Goal: Task Accomplishment & Management: Use online tool/utility

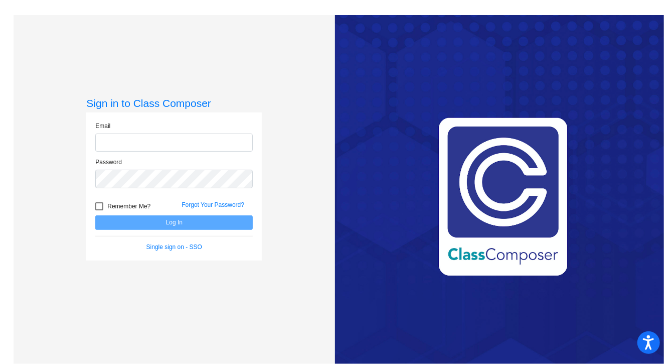
type input "[EMAIL_ADDRESS][DOMAIN_NAME]"
click at [169, 227] on button "Log In" at bounding box center [174, 222] width 158 height 15
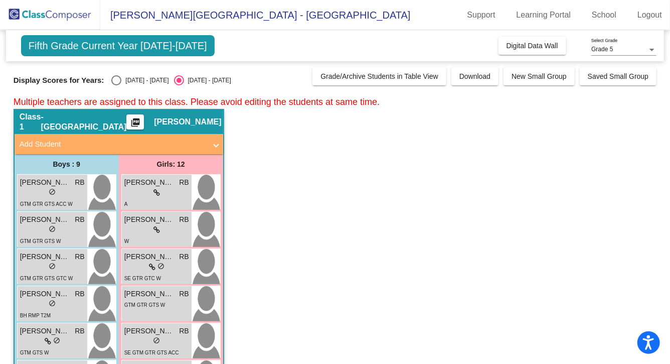
click at [123, 80] on div "[DATE] - [DATE]" at bounding box center [144, 80] width 47 height 9
click at [116, 85] on input "[DATE] - [DATE]" at bounding box center [116, 85] width 1 height 1
radio input "true"
